Goal: Check status: Check status

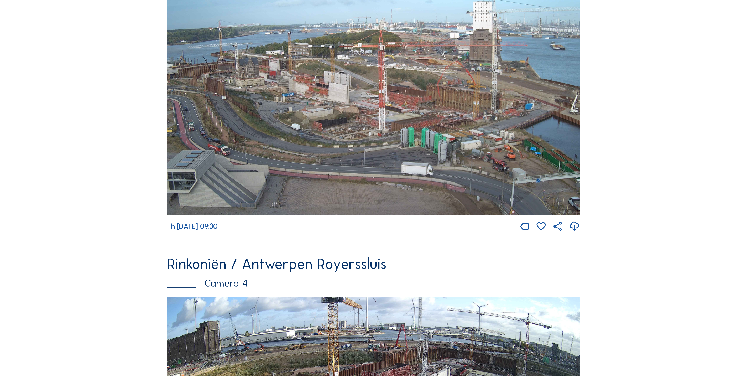
scroll to position [1066, 0]
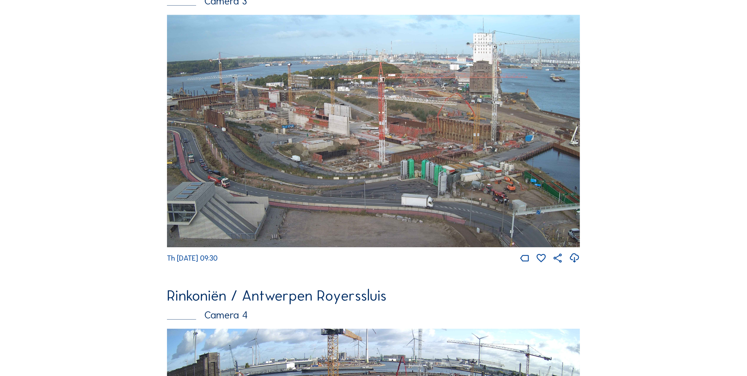
click at [288, 148] on img at bounding box center [373, 131] width 413 height 232
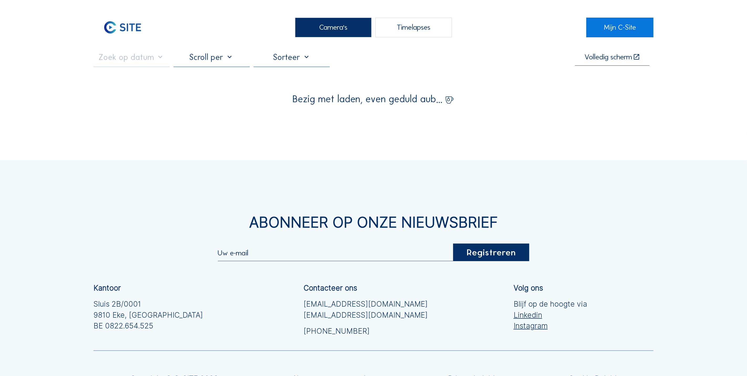
click at [122, 58] on input "text" at bounding box center [131, 57] width 76 height 10
click at [101, 73] on icon at bounding box center [100, 72] width 8 height 8
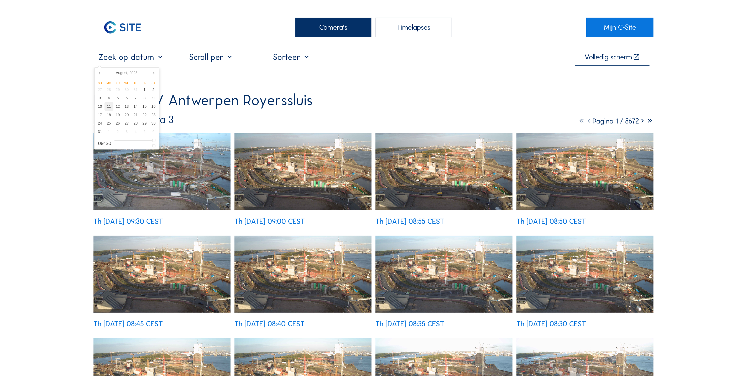
click at [112, 106] on div "11" at bounding box center [108, 106] width 9 height 8
type input "[DATE] 09:30"
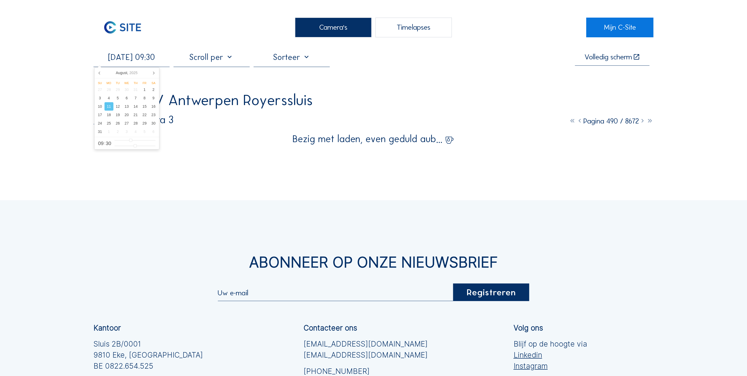
click at [443, 57] on div "[DATE] 09:30 Volledig [PERSON_NAME]" at bounding box center [373, 59] width 560 height 15
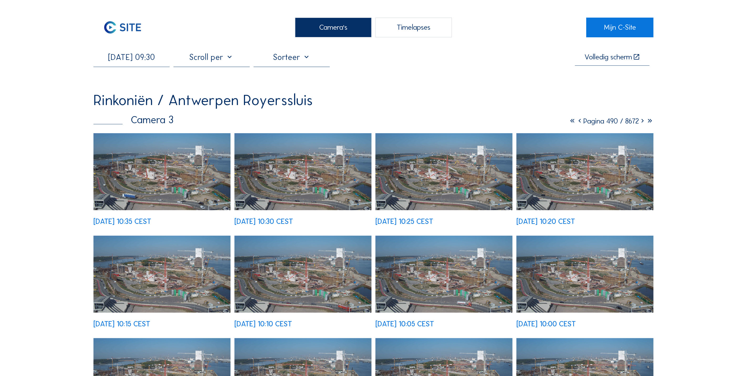
click at [179, 179] on img at bounding box center [161, 171] width 137 height 77
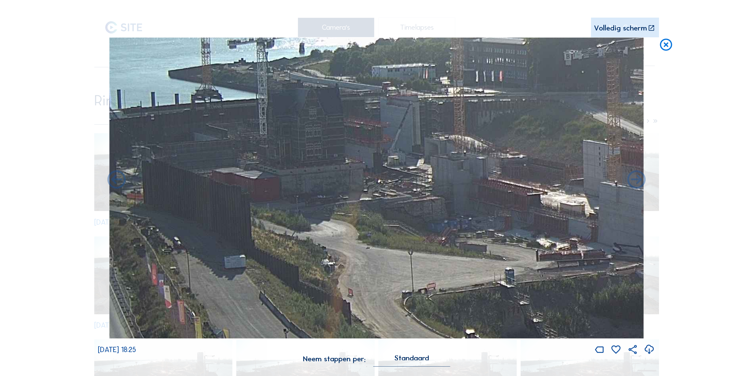
click at [669, 47] on icon at bounding box center [665, 45] width 15 height 15
